Goal: Find specific page/section: Find specific page/section

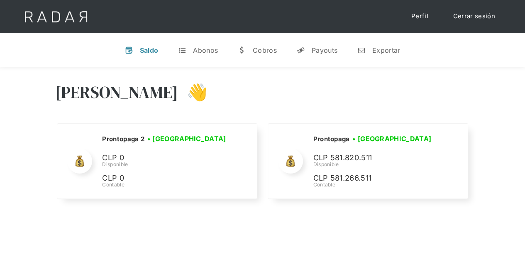
click at [149, 52] on div "Saldo" at bounding box center [149, 50] width 19 height 8
click at [196, 51] on div "Abonos" at bounding box center [205, 50] width 25 height 8
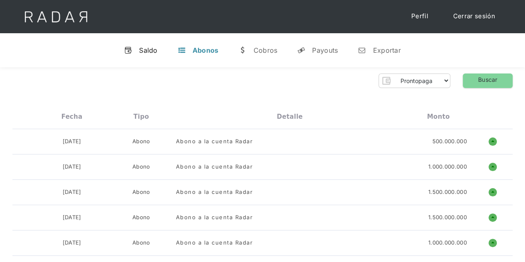
click at [146, 51] on div "Saldo" at bounding box center [148, 50] width 19 height 8
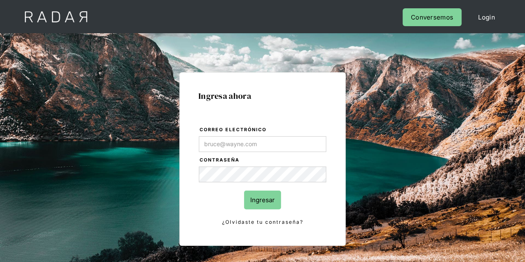
type input "[PERSON_NAME][EMAIL_ADDRESS][DOMAIN_NAME]"
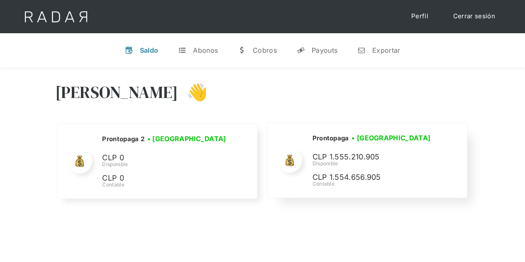
scroll to position [41, 0]
